Goal: Information Seeking & Learning: Learn about a topic

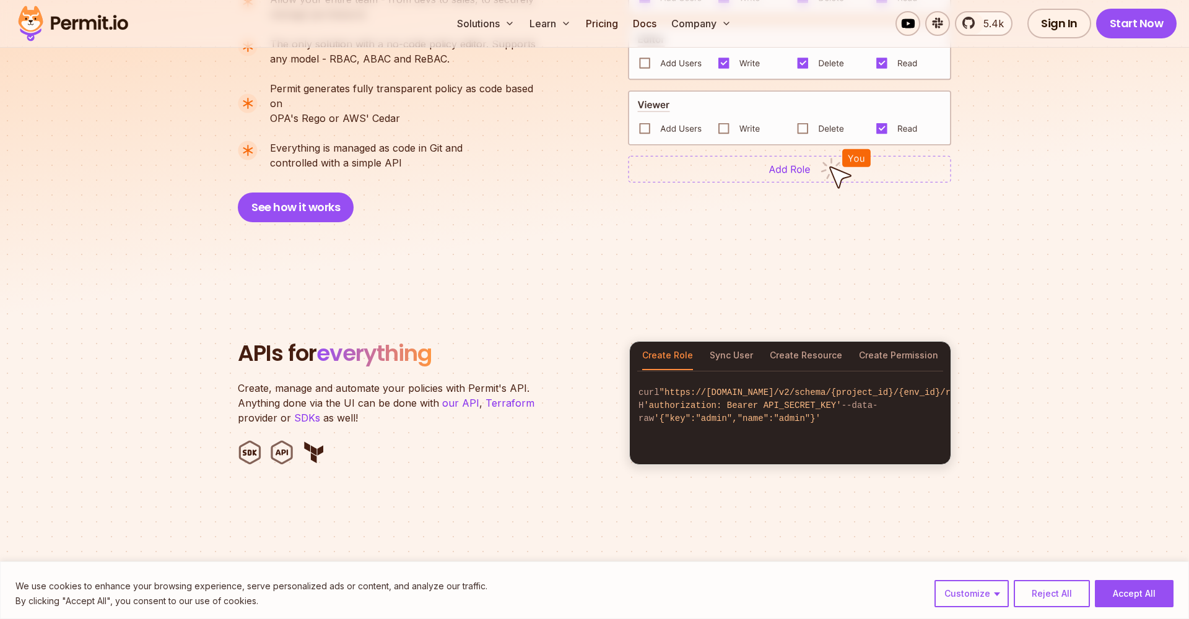
scroll to position [1200, 0]
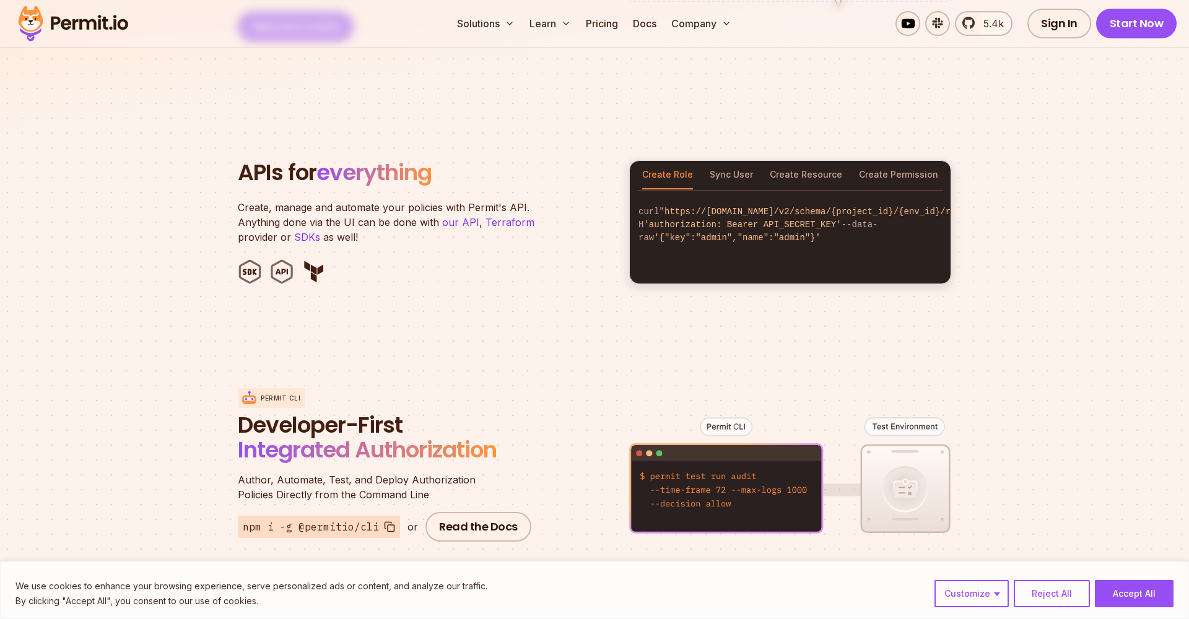
click at [583, 316] on section "APIs for everything Create, manage and automate your policies with Permit's API…" at bounding box center [594, 222] width 1189 height 243
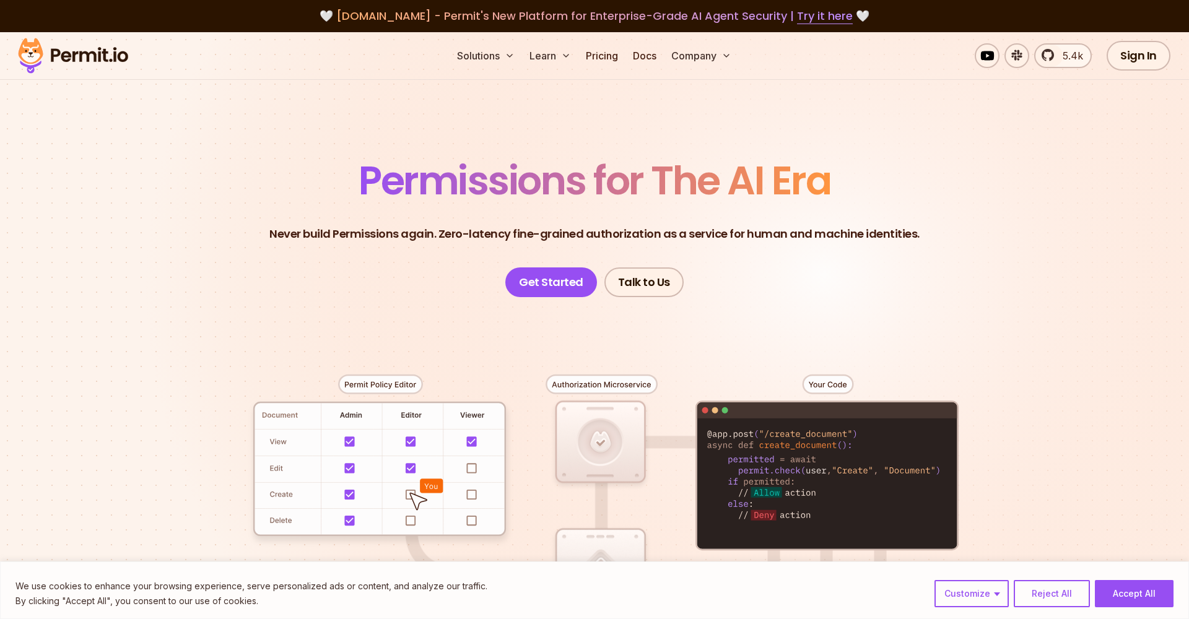
scroll to position [0, 0]
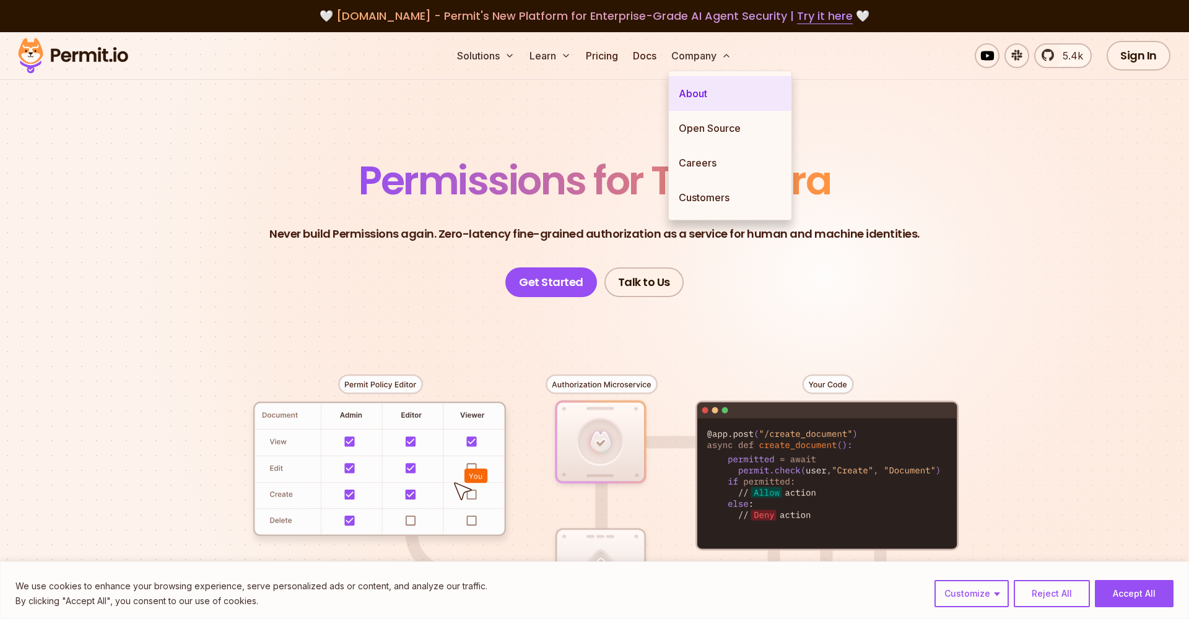
click at [698, 91] on link "About" at bounding box center [730, 93] width 123 height 35
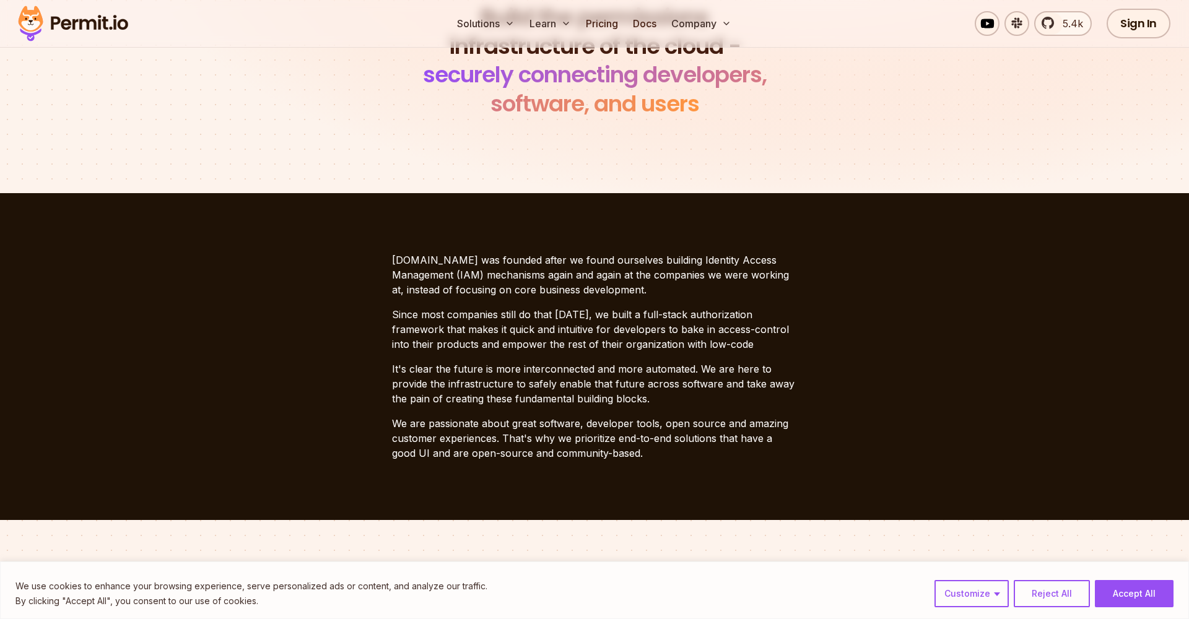
scroll to position [191, 0]
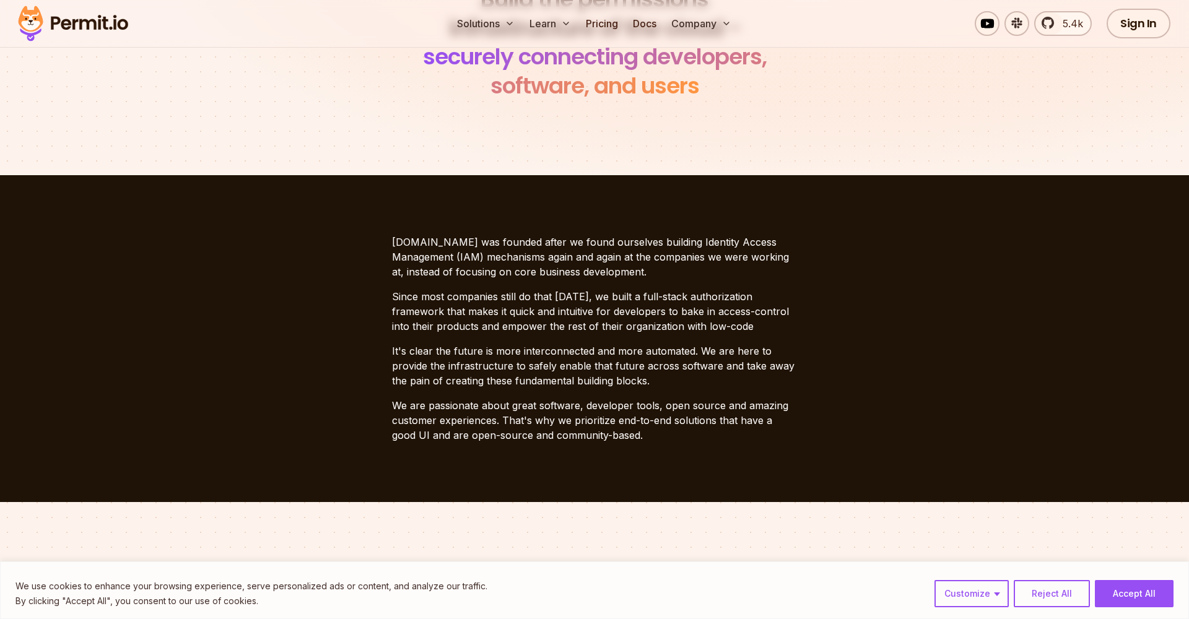
click at [738, 227] on section "[DOMAIN_NAME] was founded after we found ourselves building Identity Access Man…" at bounding box center [594, 338] width 1189 height 327
drag, startPoint x: 734, startPoint y: 238, endPoint x: 799, endPoint y: 238, distance: 65.0
click at [799, 238] on section "[DOMAIN_NAME] was founded after we found ourselves building Identity Access Man…" at bounding box center [594, 338] width 1189 height 327
click at [795, 241] on p "[DOMAIN_NAME] was founded after we found ourselves building Identity Access Man…" at bounding box center [594, 257] width 405 height 45
click at [794, 241] on p "[DOMAIN_NAME] was founded after we found ourselves building Identity Access Man…" at bounding box center [594, 257] width 405 height 45
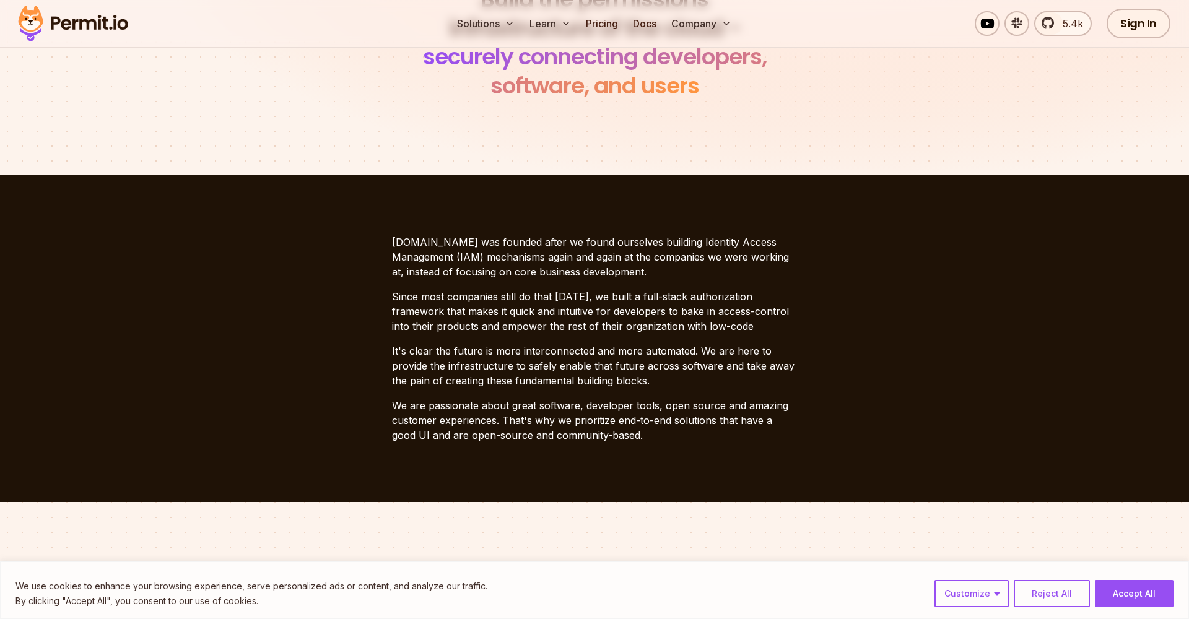
click at [795, 243] on p "[DOMAIN_NAME] was founded after we found ourselves building Identity Access Man…" at bounding box center [594, 257] width 405 height 45
click at [794, 240] on p "[DOMAIN_NAME] was founded after we found ourselves building Identity Access Man…" at bounding box center [594, 257] width 405 height 45
click at [751, 243] on p "[DOMAIN_NAME] was founded after we found ourselves building Identity Access Man…" at bounding box center [594, 257] width 405 height 45
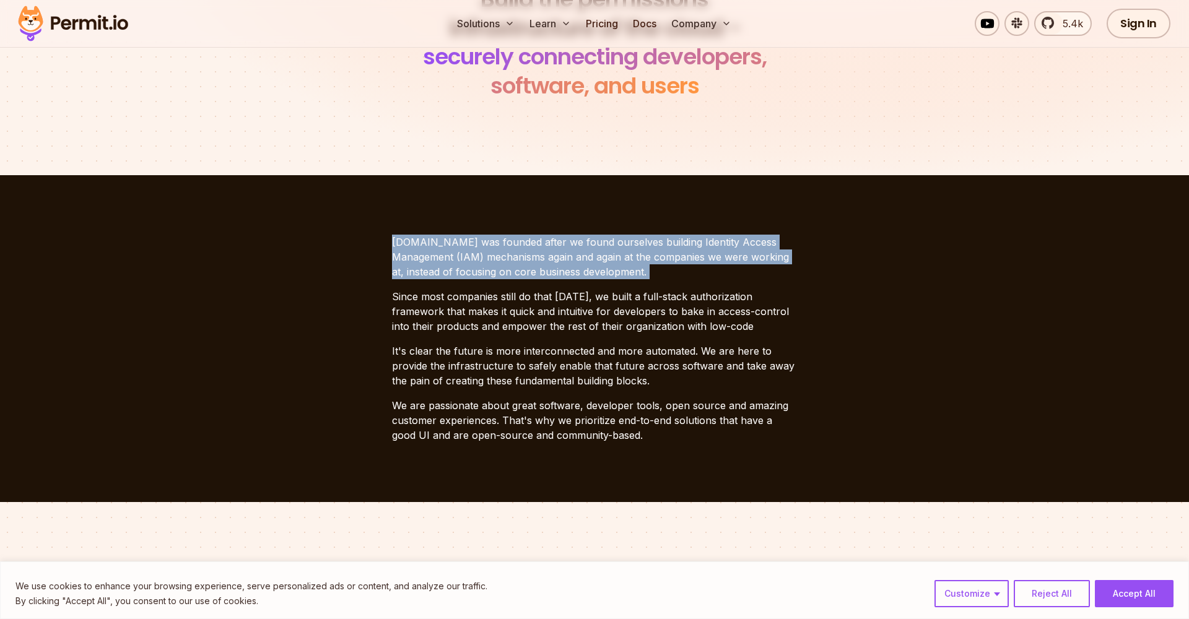
click at [751, 243] on p "[DOMAIN_NAME] was founded after we found ourselves building Identity Access Man…" at bounding box center [594, 257] width 405 height 45
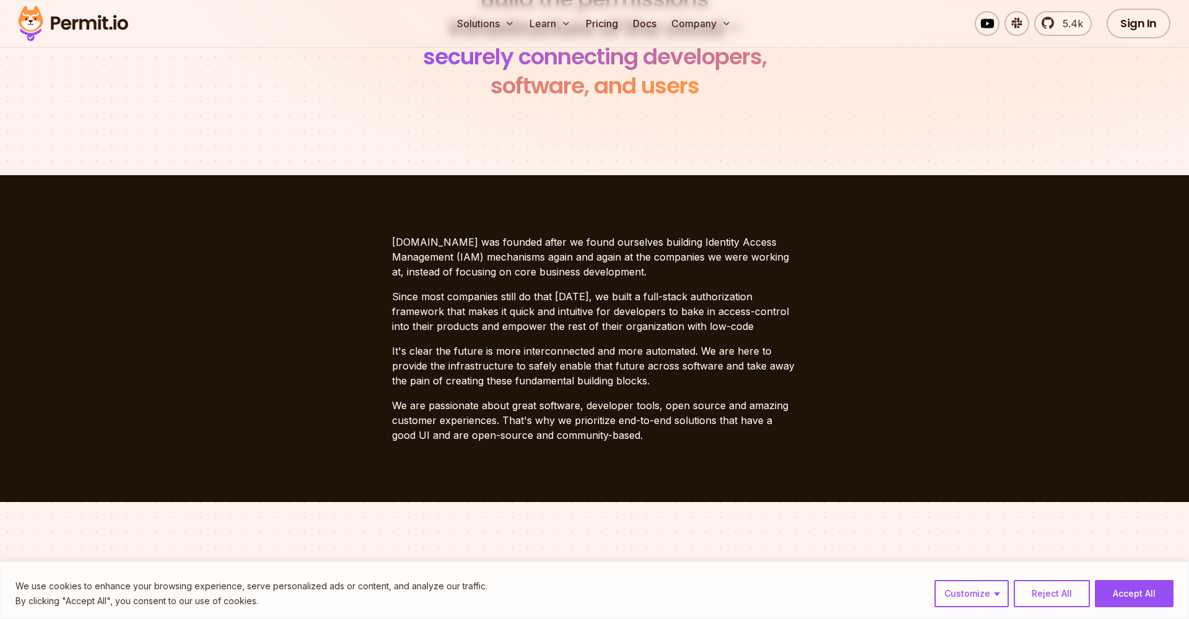
click at [776, 252] on p "[DOMAIN_NAME] was founded after we found ourselves building Identity Access Man…" at bounding box center [594, 257] width 405 height 45
click at [774, 247] on p "[DOMAIN_NAME] was founded after we found ourselves building Identity Access Man…" at bounding box center [594, 257] width 405 height 45
click at [766, 238] on p "[DOMAIN_NAME] was founded after we found ourselves building Identity Access Man…" at bounding box center [594, 257] width 405 height 45
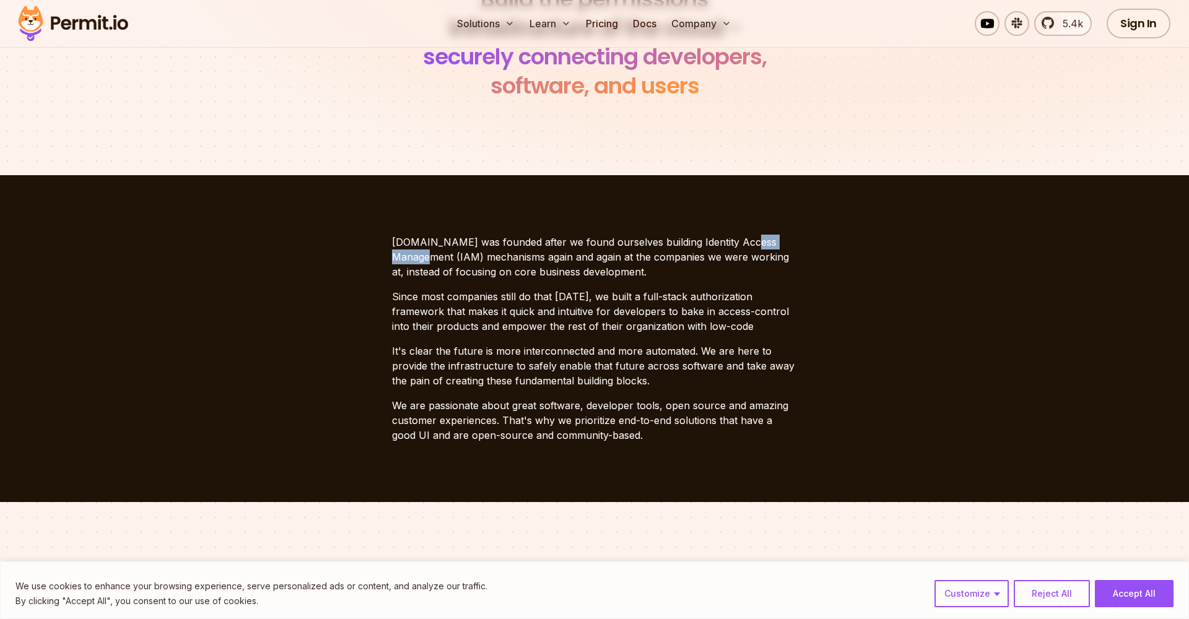
click at [771, 244] on p "[DOMAIN_NAME] was founded after we found ourselves building Identity Access Man…" at bounding box center [594, 257] width 405 height 45
click at [757, 262] on p "[DOMAIN_NAME] was founded after we found ourselves building Identity Access Man…" at bounding box center [594, 257] width 405 height 45
click at [757, 249] on p "[DOMAIN_NAME] was founded after we found ourselves building Identity Access Man…" at bounding box center [594, 257] width 405 height 45
click at [757, 258] on p "[DOMAIN_NAME] was founded after we found ourselves building Identity Access Man…" at bounding box center [594, 257] width 405 height 45
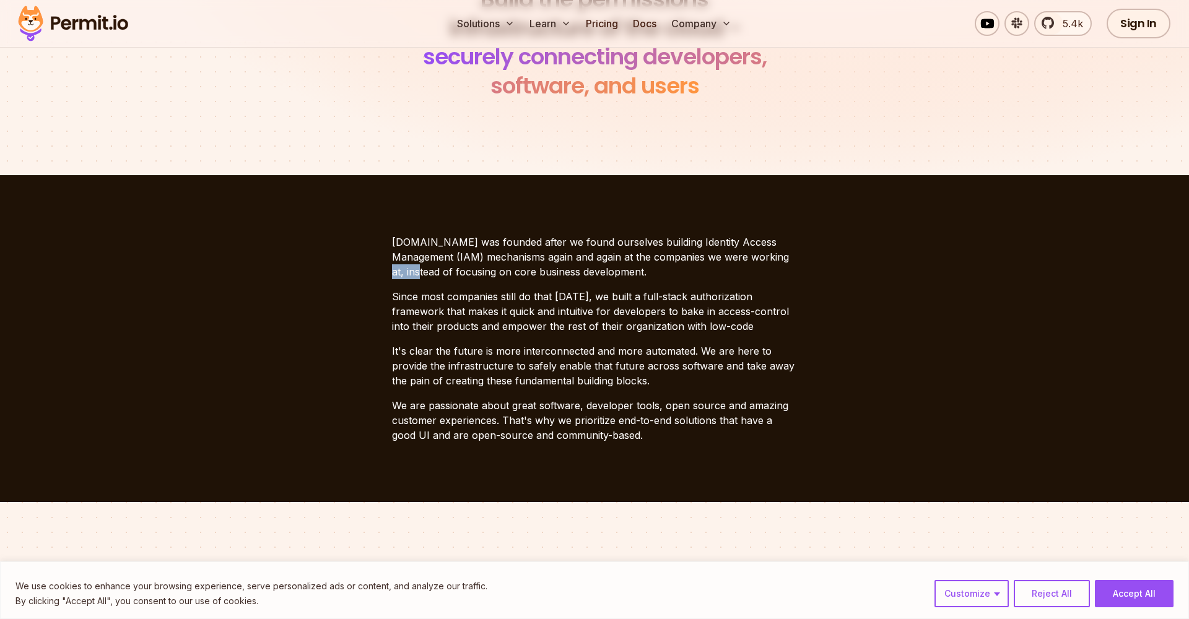
click at [757, 258] on p "[DOMAIN_NAME] was founded after we found ourselves building Identity Access Man…" at bounding box center [594, 257] width 405 height 45
click at [728, 250] on p "[DOMAIN_NAME] was founded after we found ourselves building Identity Access Man…" at bounding box center [594, 257] width 405 height 45
click at [728, 259] on p "[DOMAIN_NAME] was founded after we found ourselves building Identity Access Man…" at bounding box center [594, 257] width 405 height 45
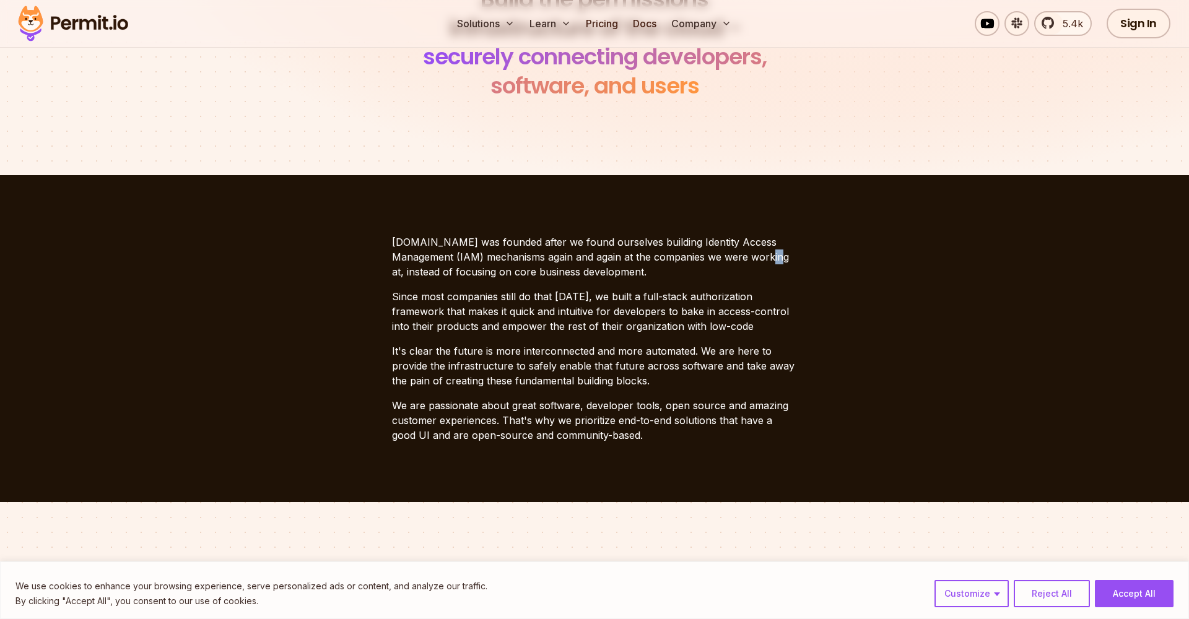
click at [726, 253] on p "[DOMAIN_NAME] was founded after we found ourselves building Identity Access Man…" at bounding box center [594, 257] width 405 height 45
click at [728, 258] on p "[DOMAIN_NAME] was founded after we found ourselves building Identity Access Man…" at bounding box center [594, 257] width 405 height 45
click at [727, 262] on p "[DOMAIN_NAME] was founded after we found ourselves building Identity Access Man…" at bounding box center [594, 257] width 405 height 45
click at [752, 253] on p "[DOMAIN_NAME] was founded after we found ourselves building Identity Access Man…" at bounding box center [594, 257] width 405 height 45
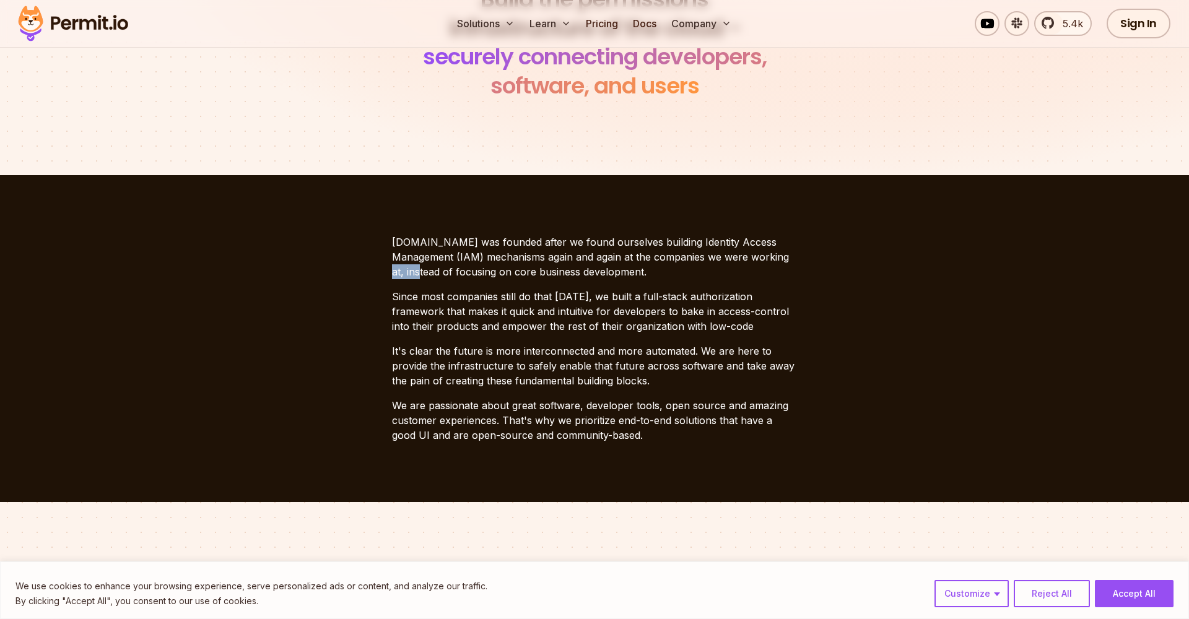
click at [752, 253] on p "[DOMAIN_NAME] was founded after we found ourselves building Identity Access Man…" at bounding box center [594, 257] width 405 height 45
click at [754, 255] on p "[DOMAIN_NAME] was founded after we found ourselves building Identity Access Man…" at bounding box center [594, 257] width 405 height 45
click at [764, 261] on p "[DOMAIN_NAME] was founded after we found ourselves building Identity Access Man…" at bounding box center [594, 257] width 405 height 45
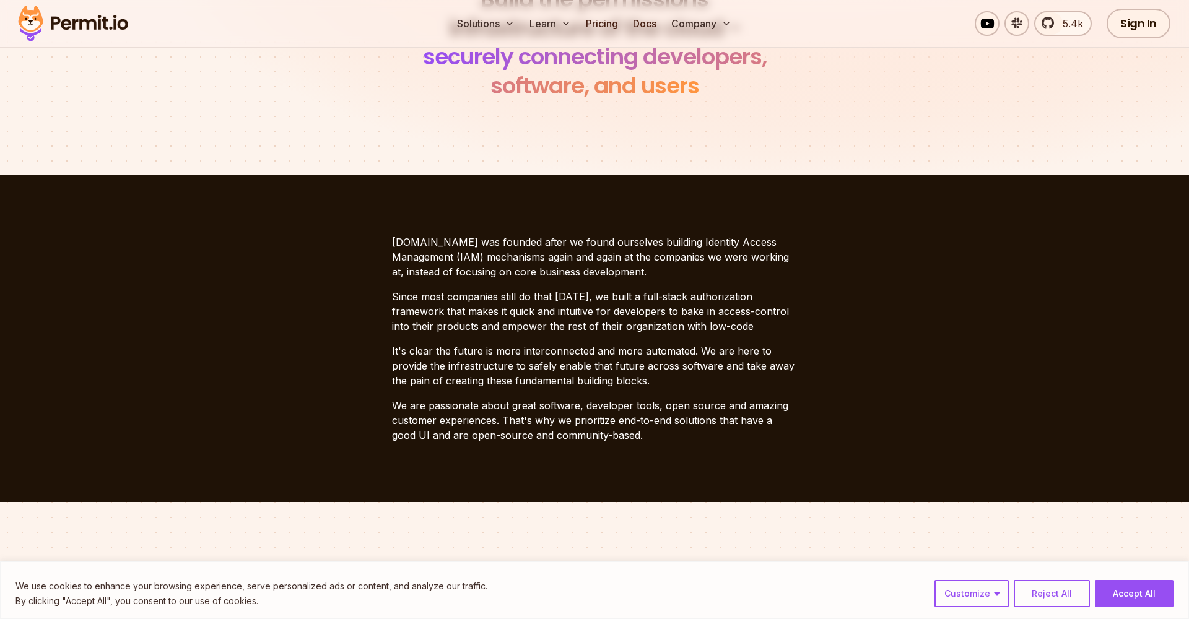
click at [780, 253] on p "[DOMAIN_NAME] was founded after we found ourselves building Identity Access Man…" at bounding box center [594, 257] width 405 height 45
click at [759, 259] on p "[DOMAIN_NAME] was founded after we found ourselves building Identity Access Man…" at bounding box center [594, 257] width 405 height 45
click at [785, 255] on p "[DOMAIN_NAME] was founded after we found ourselves building Identity Access Man…" at bounding box center [594, 257] width 405 height 45
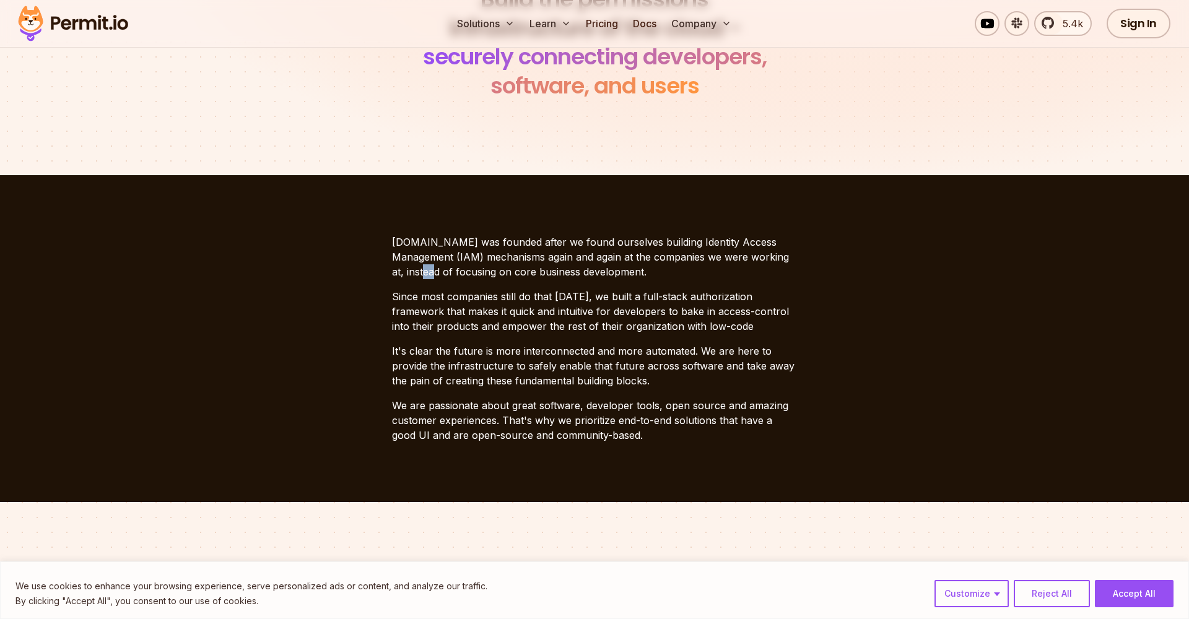
click at [785, 255] on p "[DOMAIN_NAME] was founded after we found ourselves building Identity Access Man…" at bounding box center [594, 257] width 405 height 45
click at [735, 257] on p "[DOMAIN_NAME] was founded after we found ourselves building Identity Access Man…" at bounding box center [594, 257] width 405 height 45
click at [741, 257] on p "[DOMAIN_NAME] was founded after we found ourselves building Identity Access Man…" at bounding box center [594, 257] width 405 height 45
click at [734, 276] on p "[DOMAIN_NAME] was founded after we found ourselves building Identity Access Man…" at bounding box center [594, 257] width 405 height 45
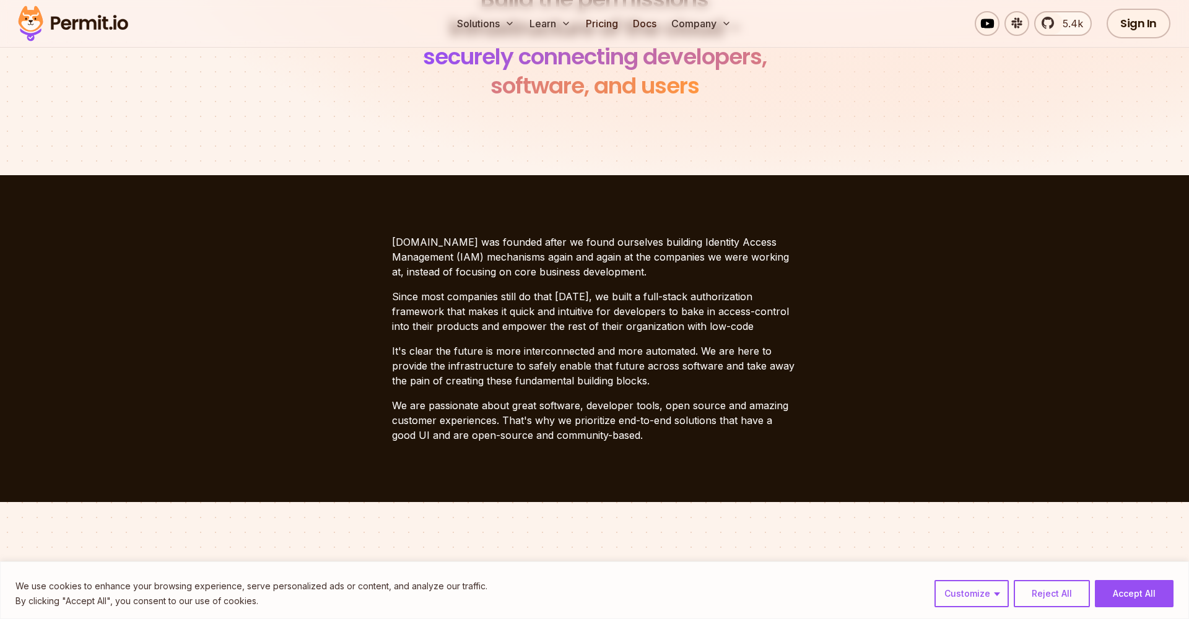
click at [573, 271] on p "[DOMAIN_NAME] was founded after we found ourselves building Identity Access Man…" at bounding box center [594, 257] width 405 height 45
click at [580, 270] on p "[DOMAIN_NAME] was founded after we found ourselves building Identity Access Man…" at bounding box center [594, 257] width 405 height 45
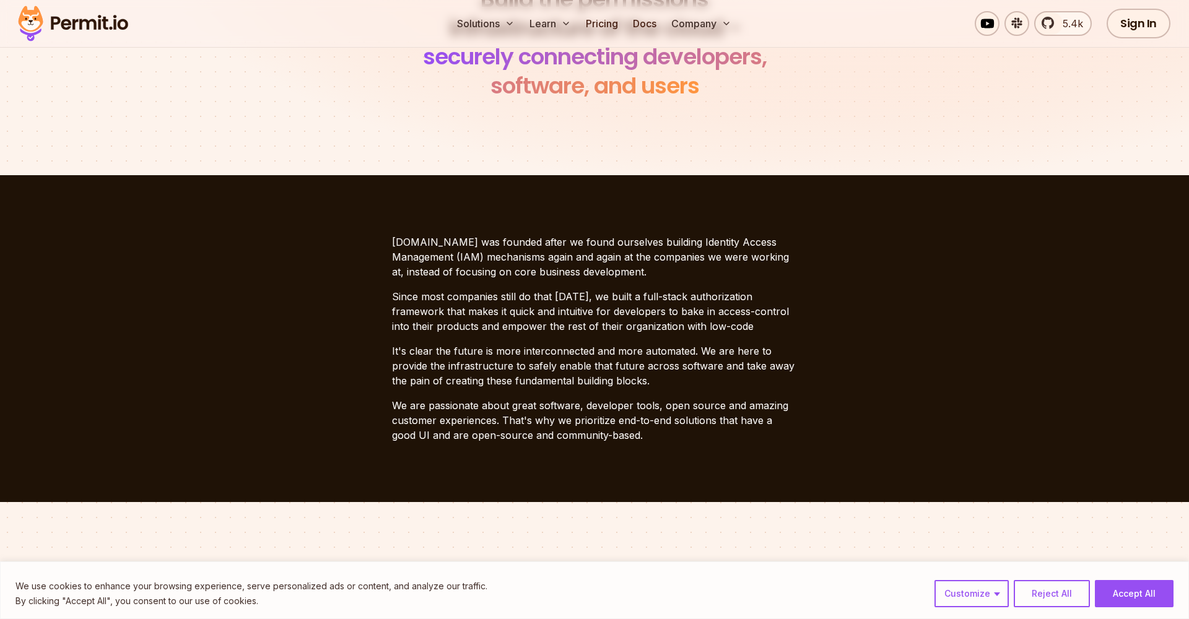
click at [580, 270] on p "[DOMAIN_NAME] was founded after we found ourselves building Identity Access Man…" at bounding box center [594, 257] width 405 height 45
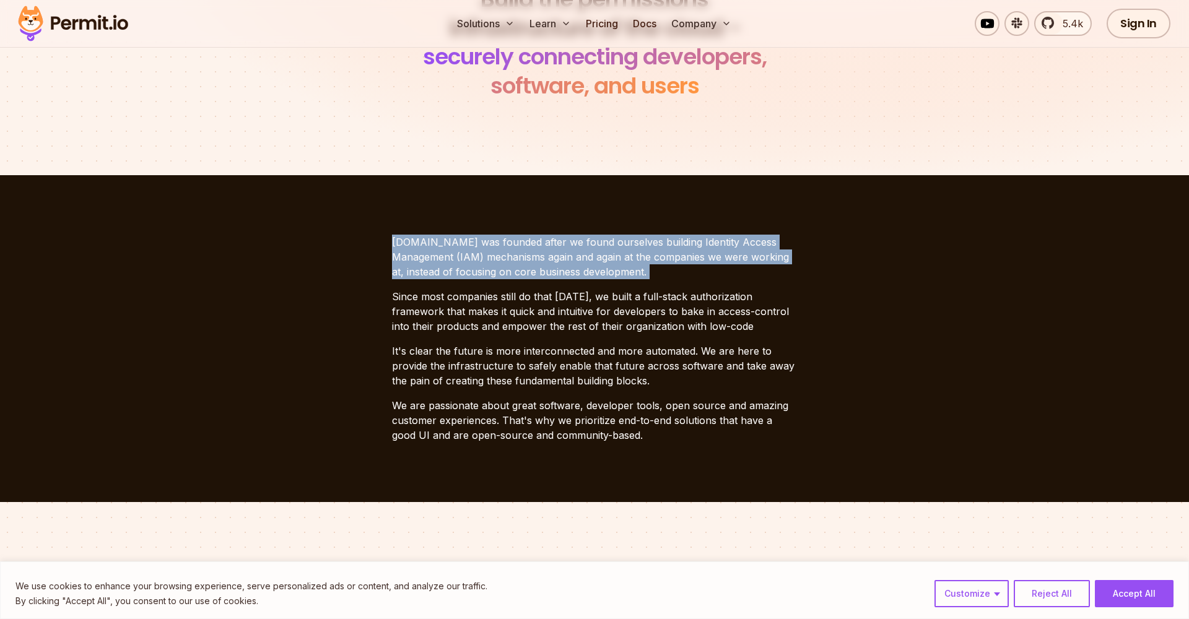
click at [580, 270] on p "[DOMAIN_NAME] was founded after we found ourselves building Identity Access Man…" at bounding box center [594, 257] width 405 height 45
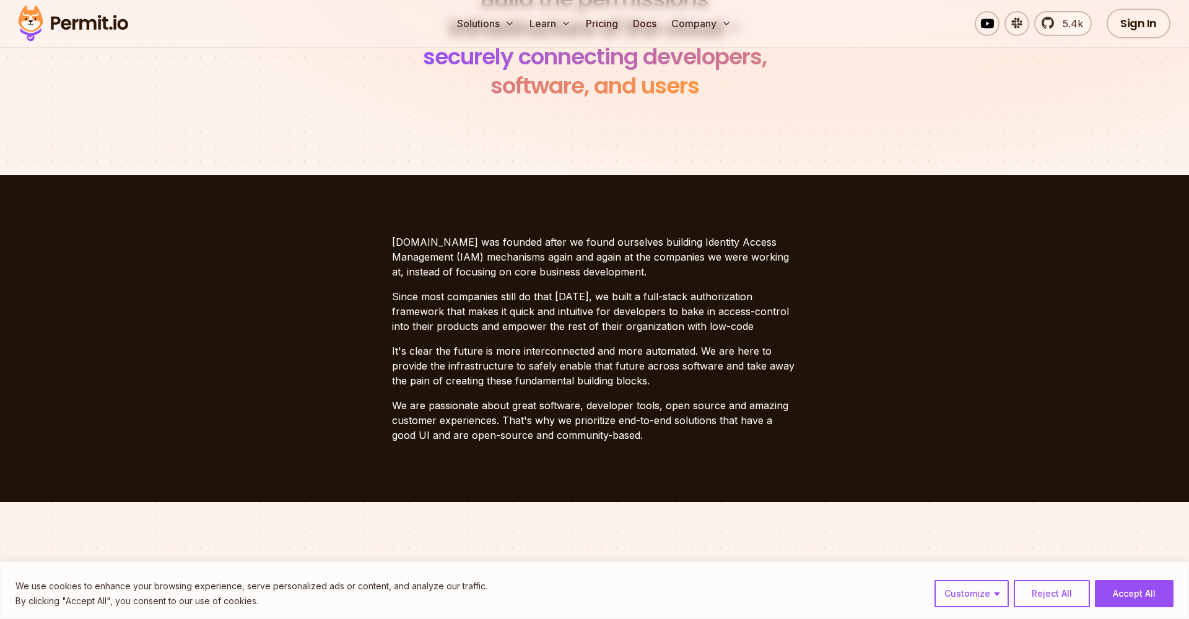
click at [580, 270] on p "[DOMAIN_NAME] was founded after we found ourselves building Identity Access Man…" at bounding box center [594, 257] width 405 height 45
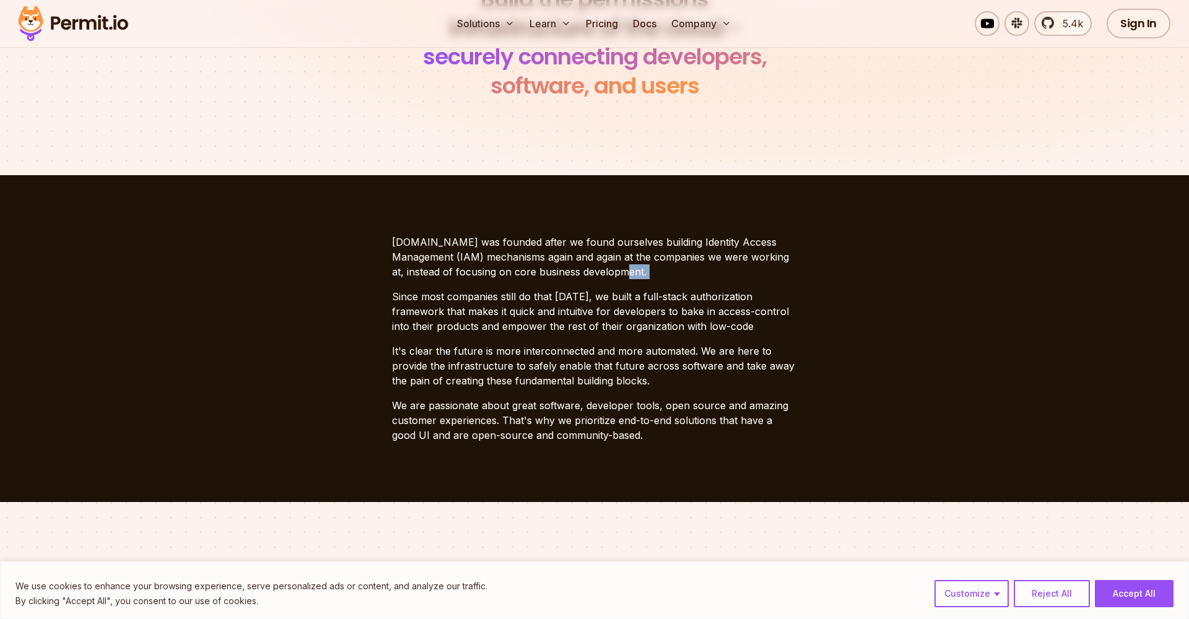
click at [580, 270] on p "[DOMAIN_NAME] was founded after we found ourselves building Identity Access Man…" at bounding box center [594, 257] width 405 height 45
click at [585, 270] on p "[DOMAIN_NAME] was founded after we found ourselves building Identity Access Man…" at bounding box center [594, 257] width 405 height 45
click at [575, 270] on p "[DOMAIN_NAME] was founded after we found ourselves building Identity Access Man…" at bounding box center [594, 257] width 405 height 45
click at [580, 269] on p "[DOMAIN_NAME] was founded after we found ourselves building Identity Access Man…" at bounding box center [594, 257] width 405 height 45
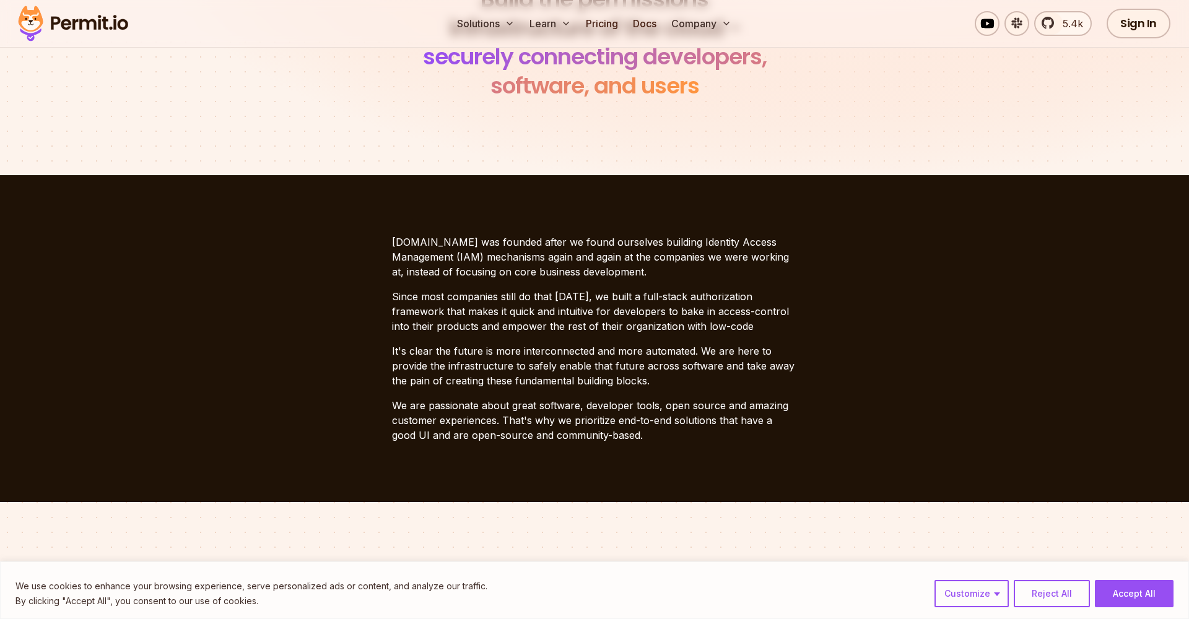
click at [580, 272] on p "[DOMAIN_NAME] was founded after we found ourselves building Identity Access Man…" at bounding box center [594, 257] width 405 height 45
click at [585, 272] on p "[DOMAIN_NAME] was founded after we found ourselves building Identity Access Man…" at bounding box center [594, 257] width 405 height 45
click at [578, 272] on p "[DOMAIN_NAME] was founded after we found ourselves building Identity Access Man…" at bounding box center [594, 257] width 405 height 45
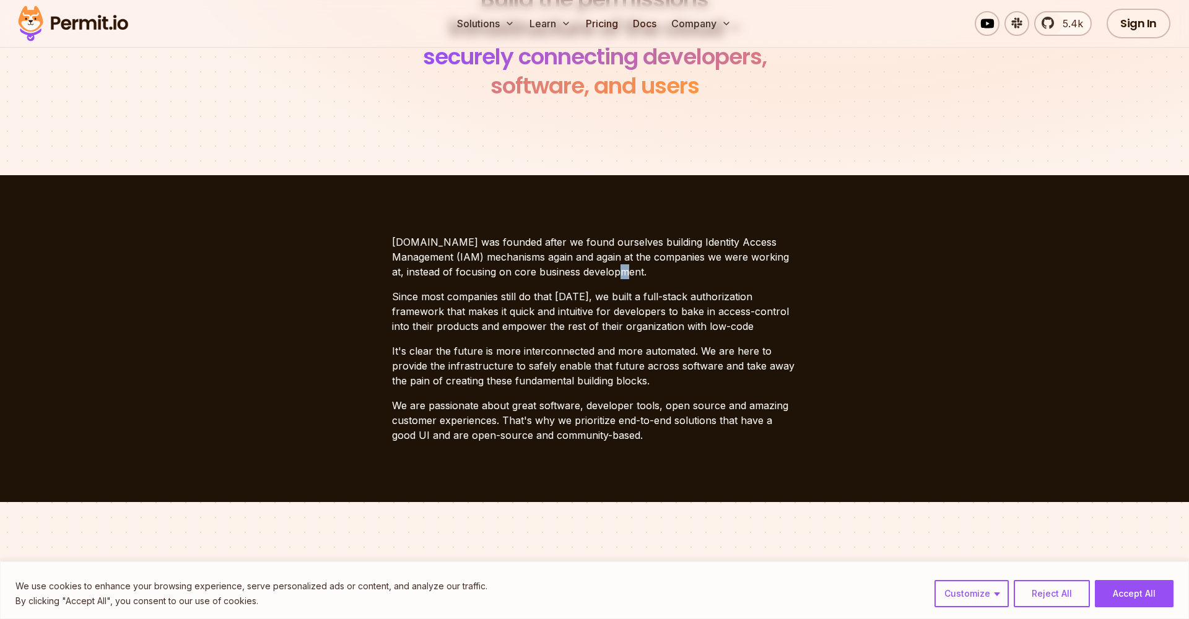
click at [581, 272] on p "[DOMAIN_NAME] was founded after we found ourselves building Identity Access Man…" at bounding box center [594, 257] width 405 height 45
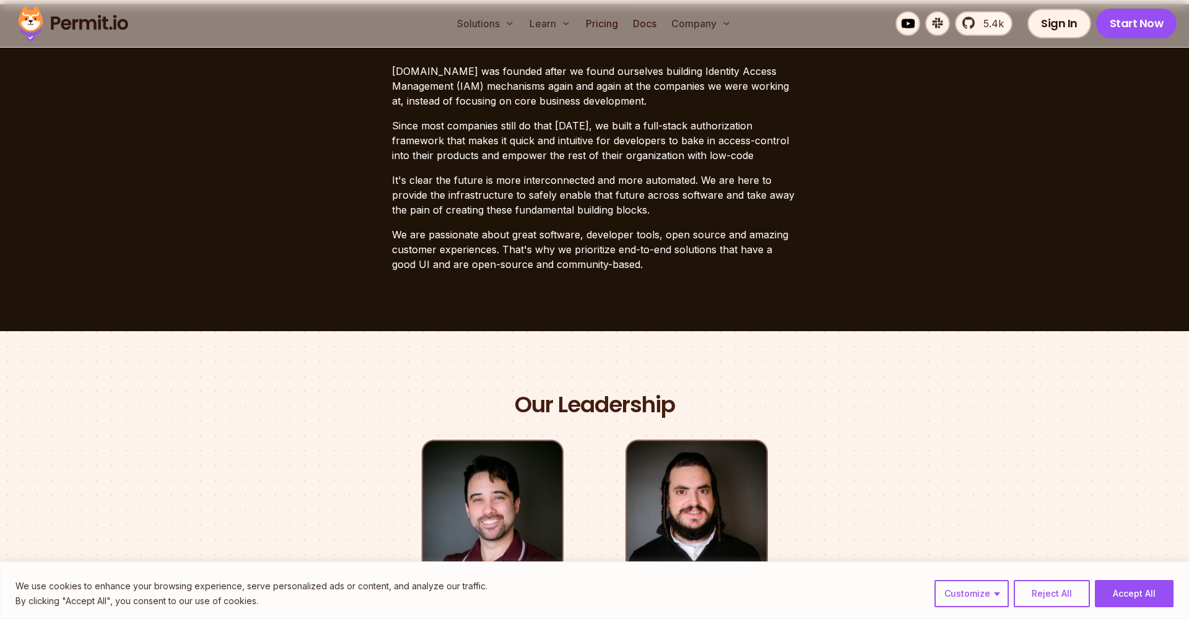
scroll to position [355, 0]
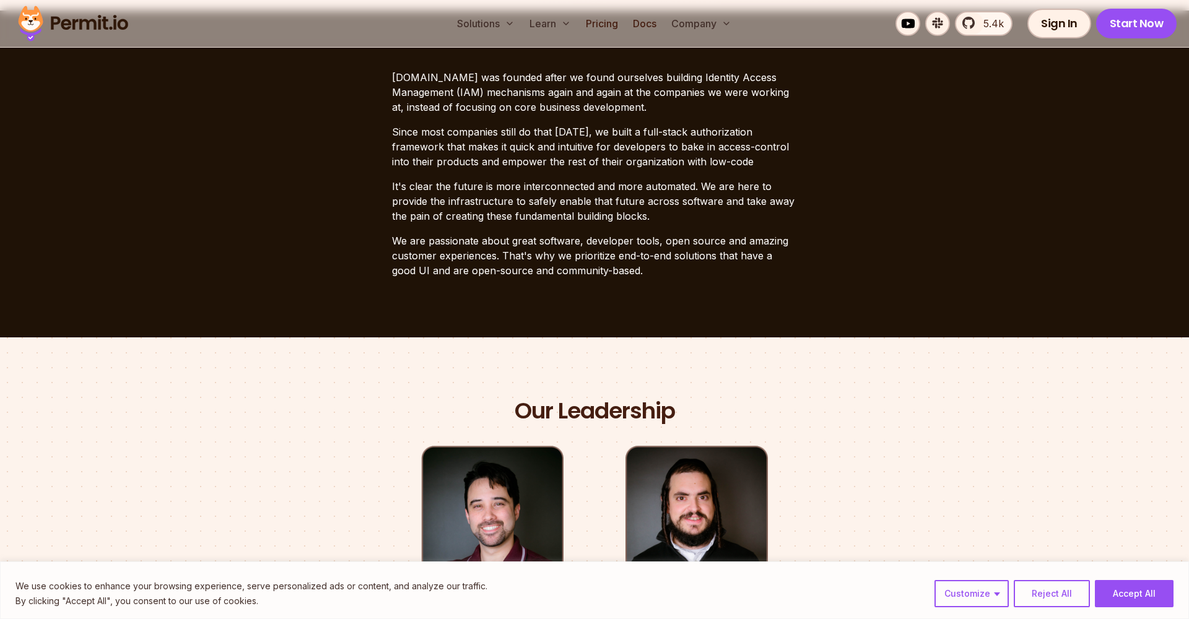
click at [552, 258] on p "We are passionate about great software, developer tools, open source and amazin…" at bounding box center [594, 255] width 405 height 45
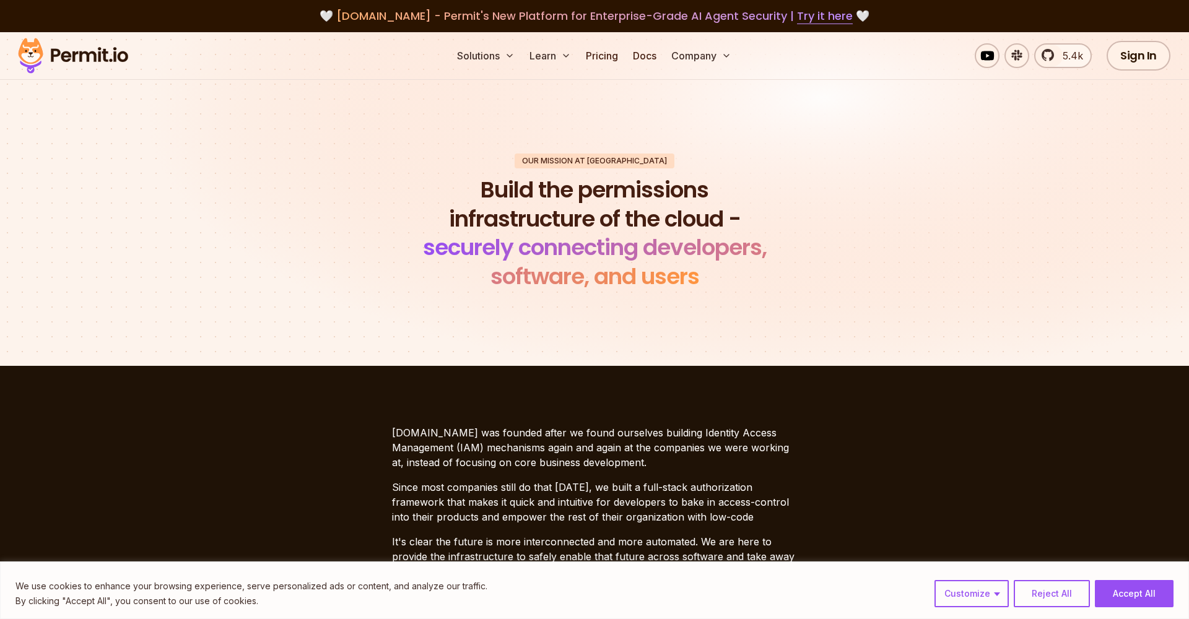
scroll to position [0, 0]
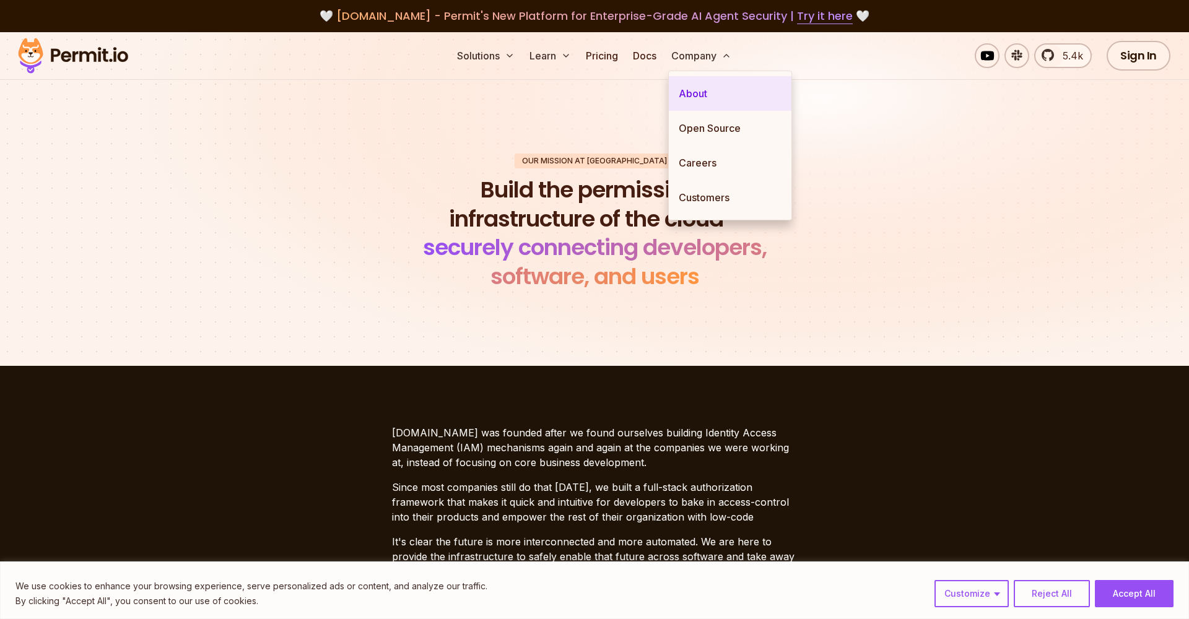
click at [694, 87] on link "About" at bounding box center [730, 93] width 123 height 35
click at [691, 95] on link "About" at bounding box center [730, 93] width 123 height 35
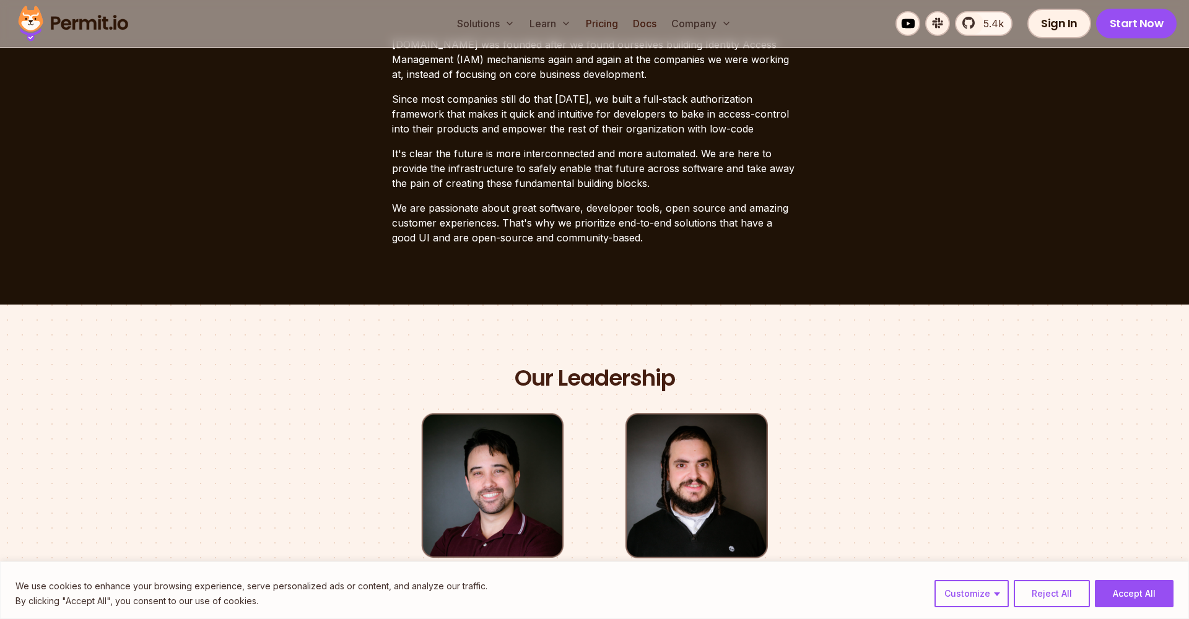
scroll to position [385, 0]
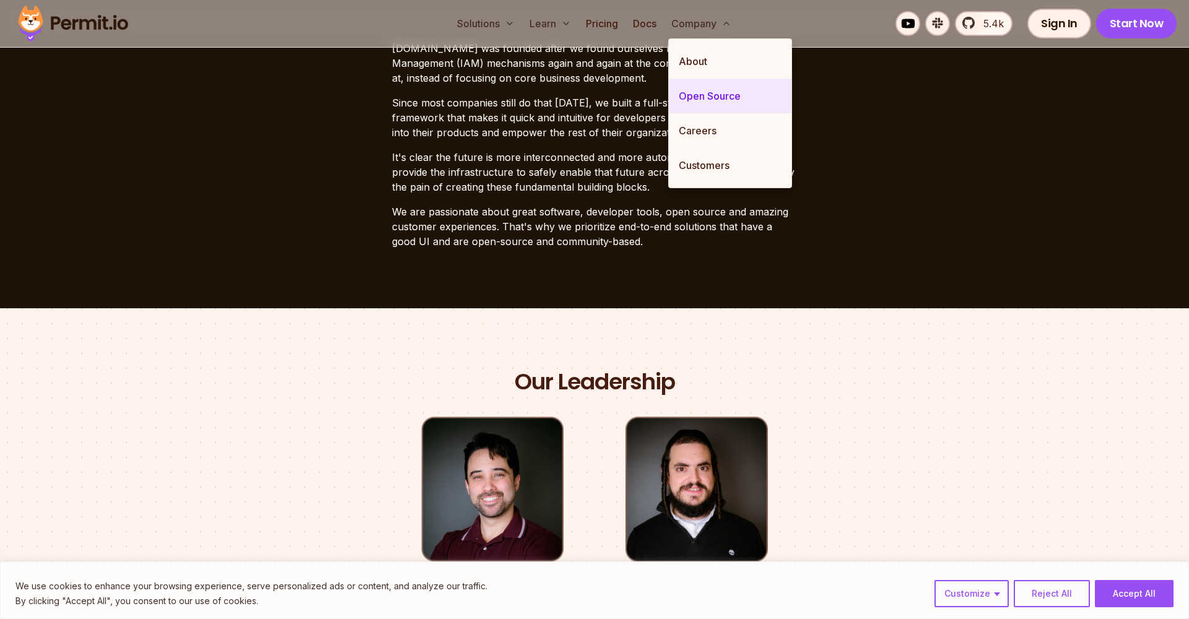
click at [718, 89] on link "Open Source" at bounding box center [730, 96] width 123 height 35
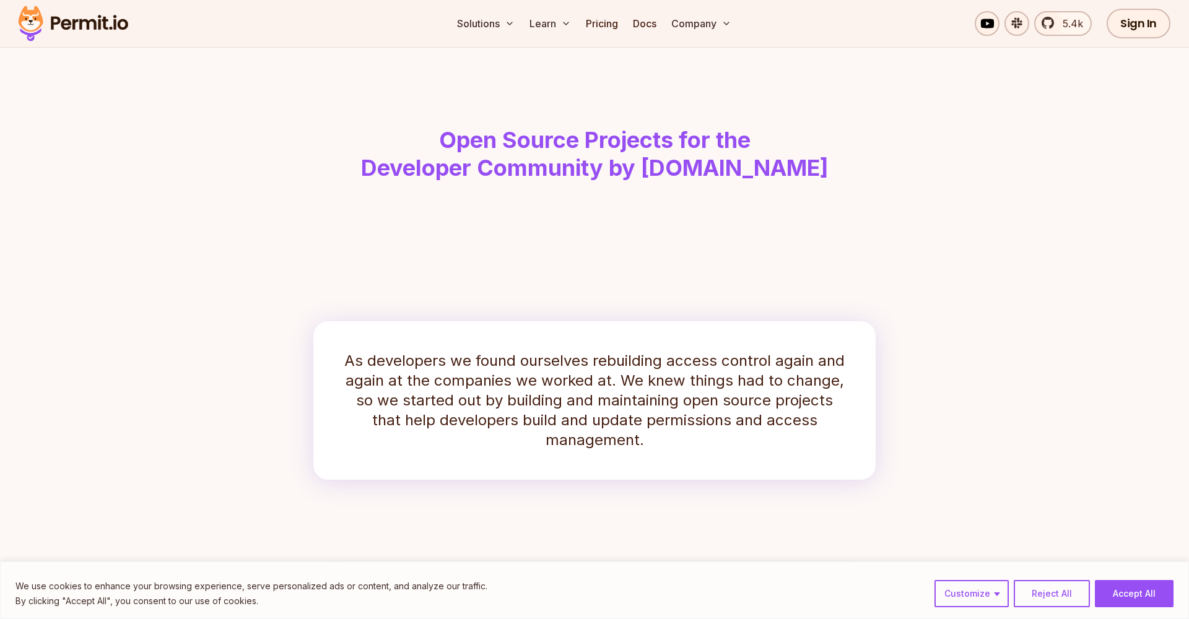
scroll to position [57, 0]
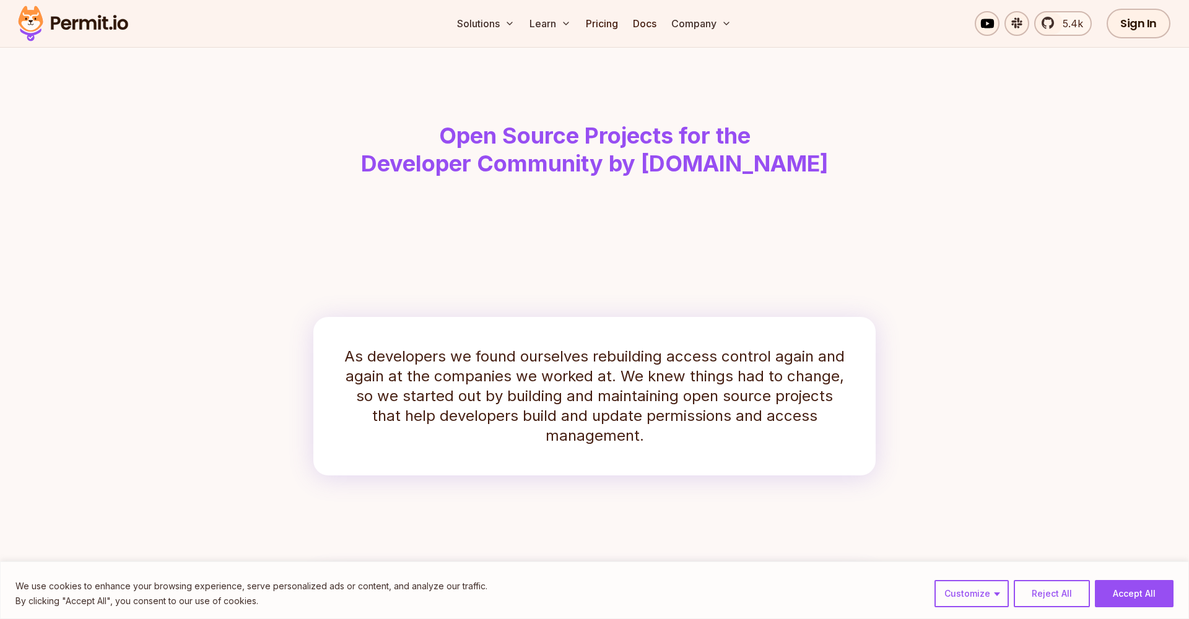
click at [591, 445] on p "As developers we found ourselves rebuilding access control again and again at t…" at bounding box center [594, 396] width 503 height 99
click at [591, 439] on p "As developers we found ourselves rebuilding access control again and again at t…" at bounding box center [594, 396] width 503 height 99
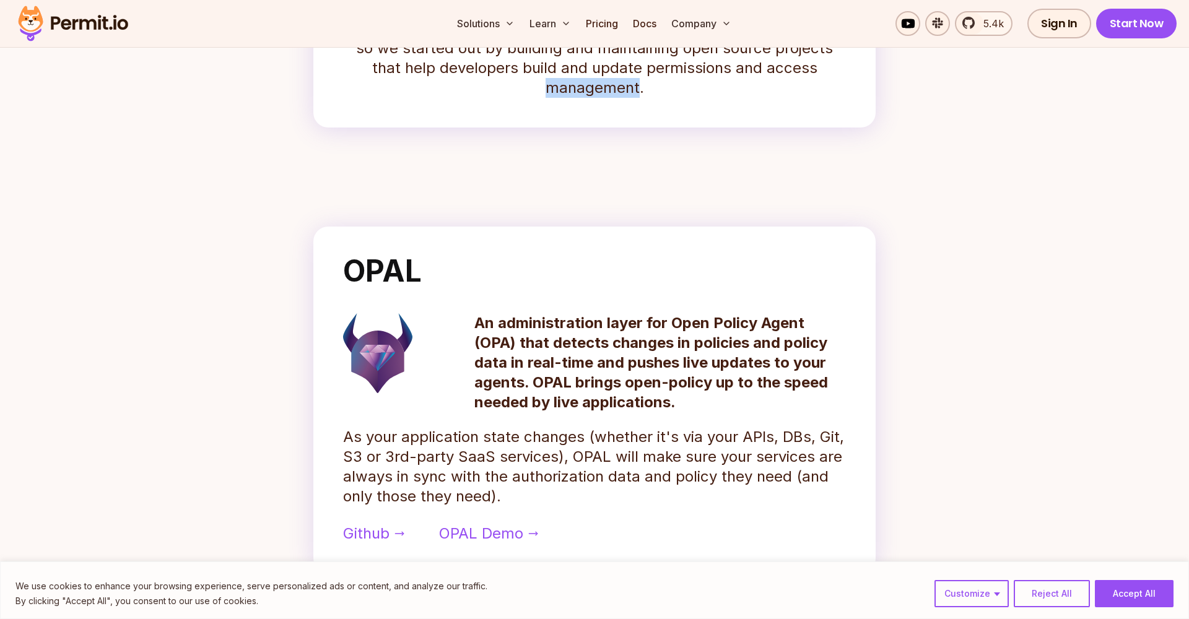
scroll to position [413, 0]
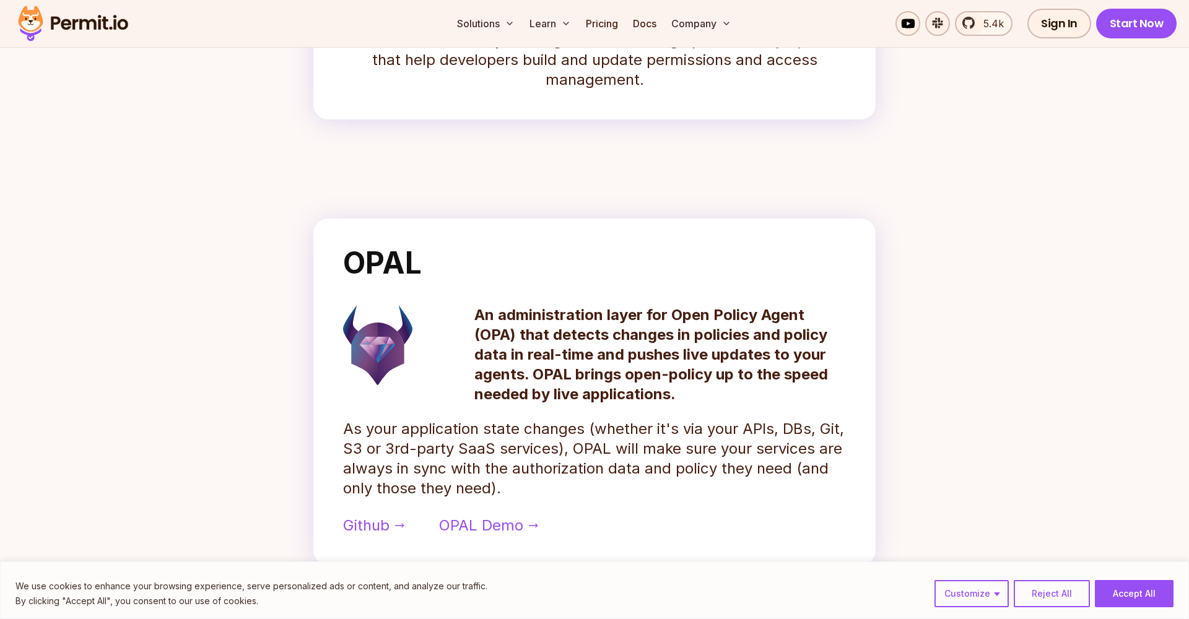
click at [606, 312] on p "An administration layer for Open Policy Agent (OPA) that detects changes in pol…" at bounding box center [660, 354] width 372 height 99
click at [603, 312] on p "An administration layer for Open Policy Agent (OPA) that detects changes in pol…" at bounding box center [660, 354] width 372 height 99
click at [601, 312] on p "An administration layer for Open Policy Agent (OPA) that detects changes in pol…" at bounding box center [660, 354] width 372 height 99
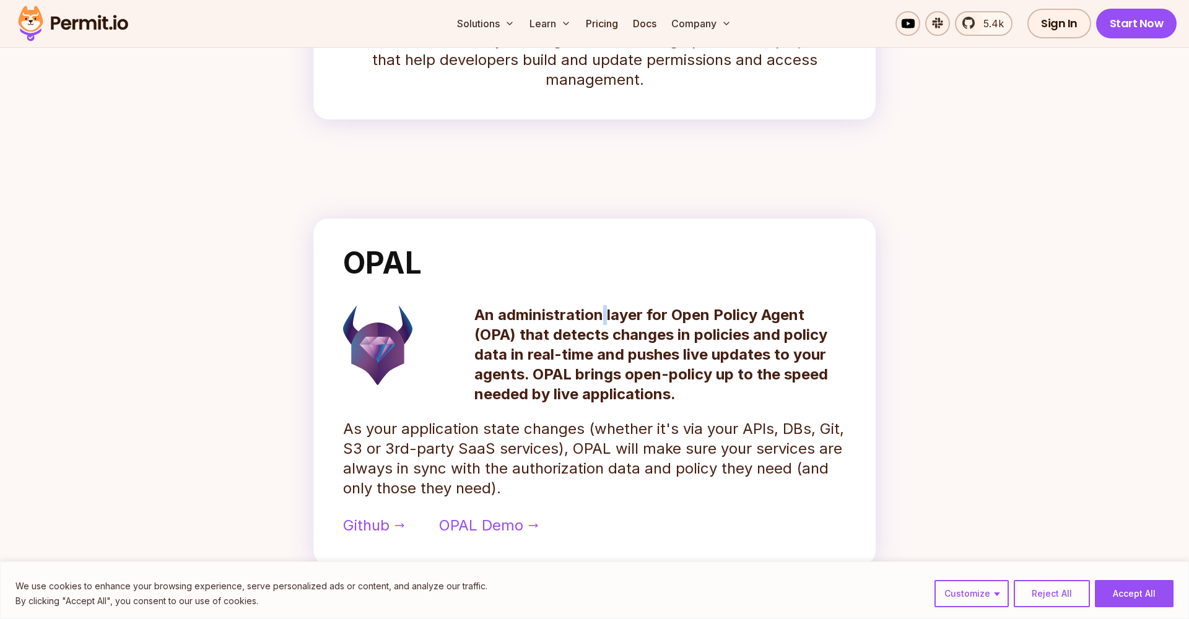
click at [601, 312] on p "An administration layer for Open Policy Agent (OPA) that detects changes in pol…" at bounding box center [660, 354] width 372 height 99
click at [586, 316] on p "An administration layer for Open Policy Agent (OPA) that detects changes in pol…" at bounding box center [660, 354] width 372 height 99
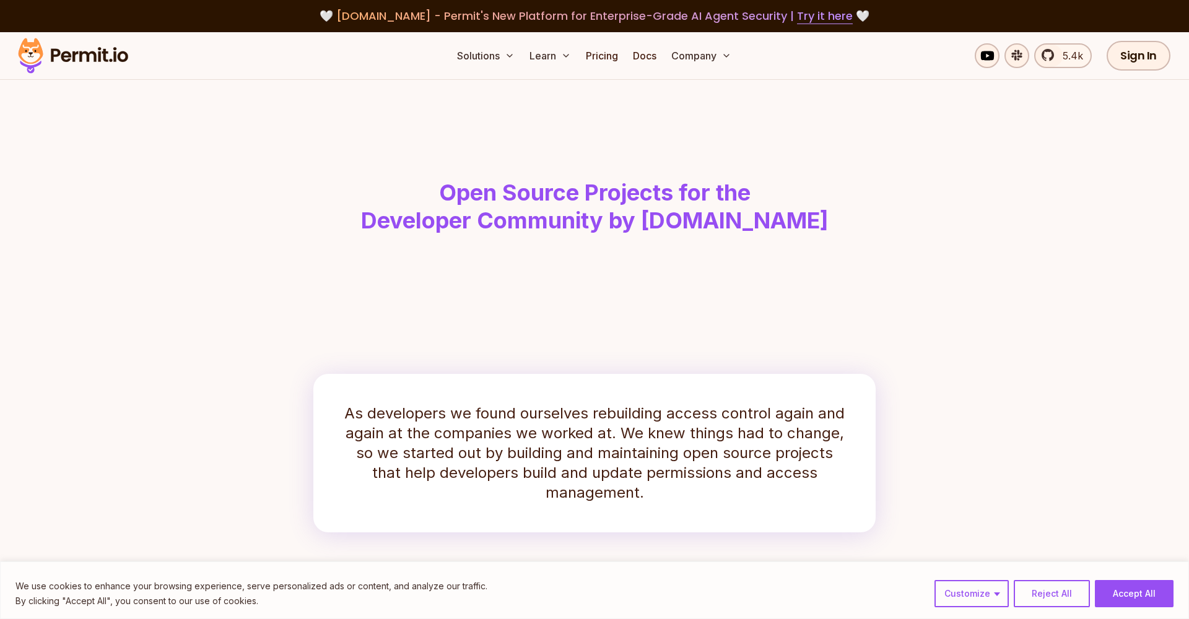
scroll to position [0, 0]
